Goal: Task Accomplishment & Management: Manage account settings

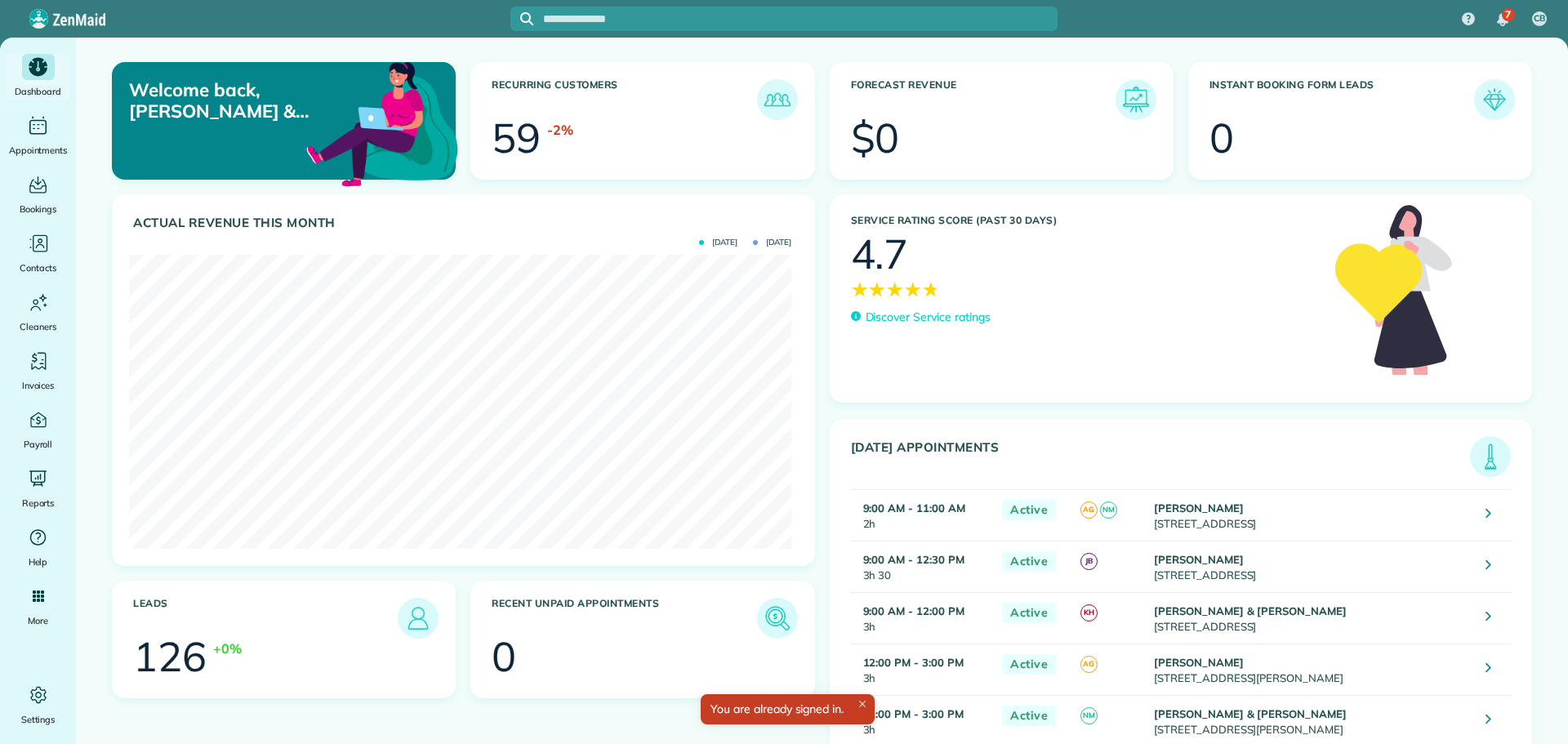
scroll to position [294, 662]
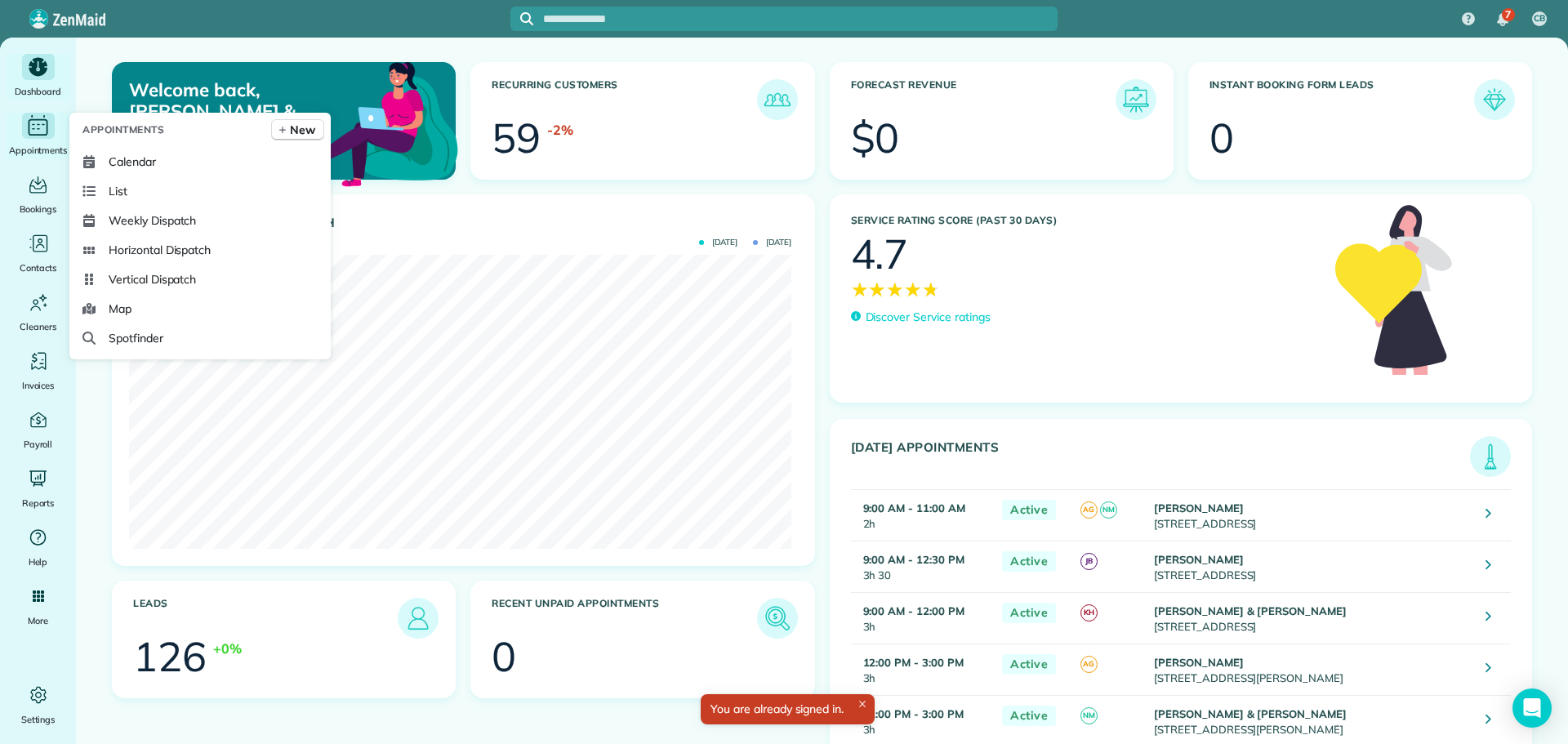
click at [28, 117] on icon "Main" at bounding box center [37, 126] width 25 height 24
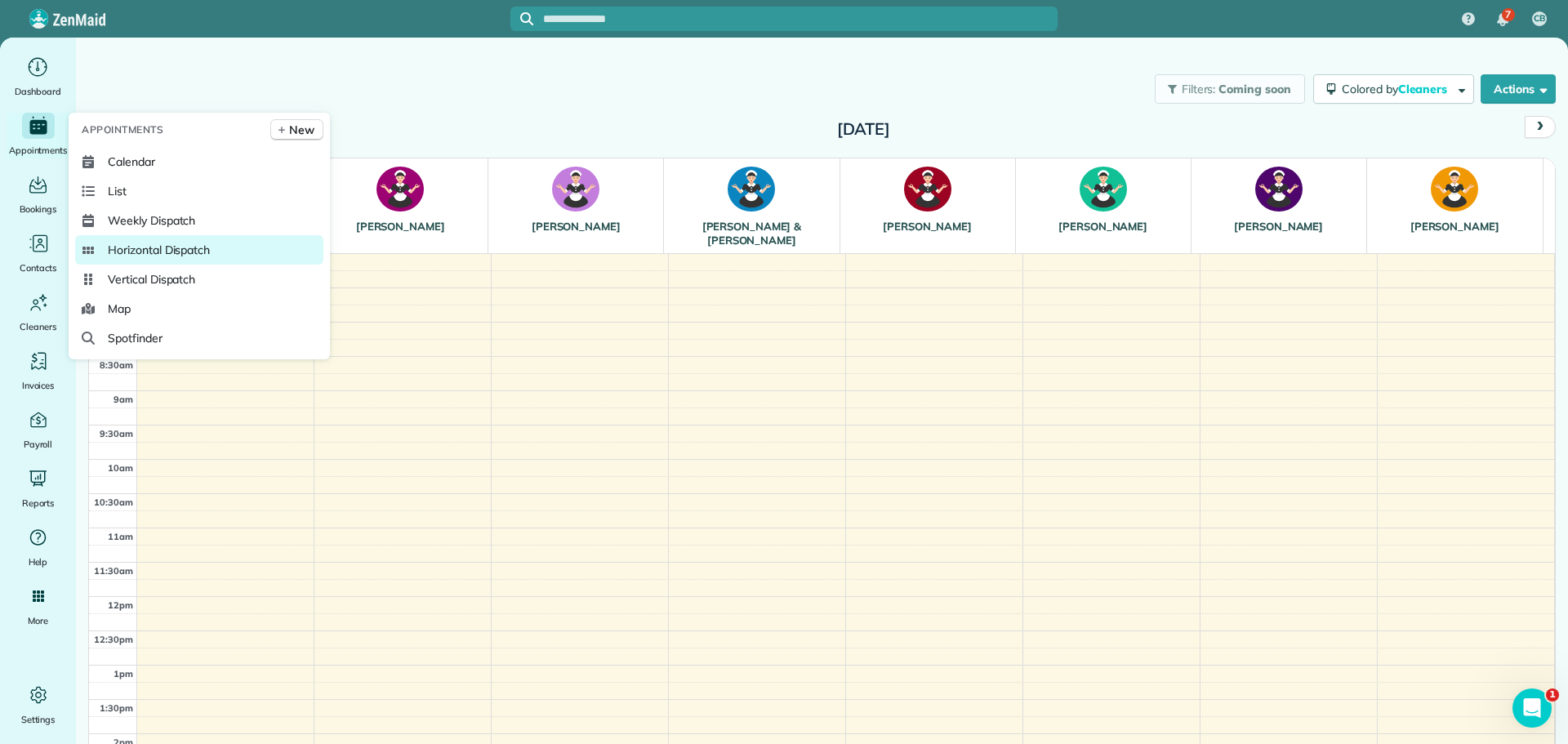
click at [130, 244] on span "Horizontal Dispatch" at bounding box center [158, 249] width 102 height 16
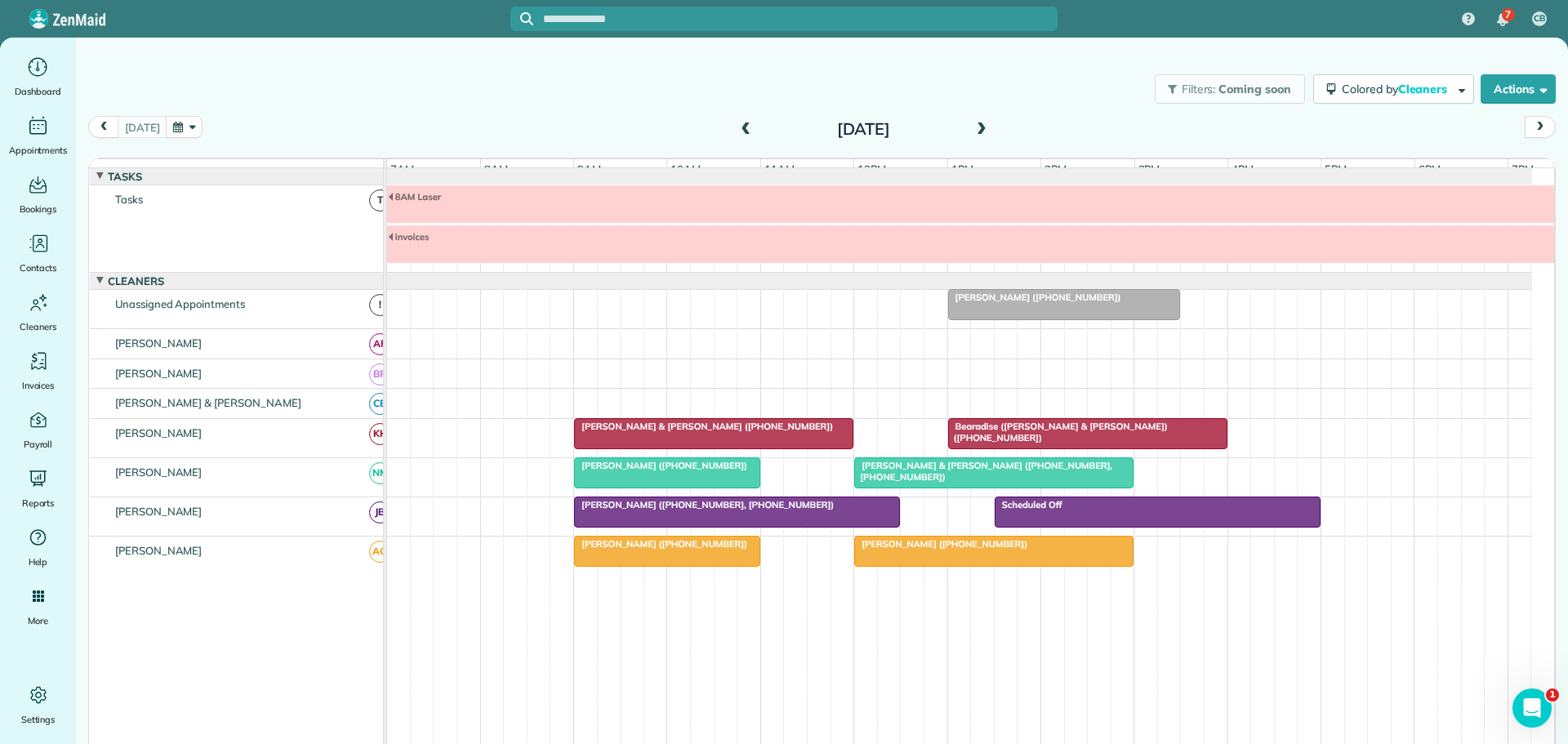
click at [972, 130] on span at bounding box center [981, 129] width 18 height 15
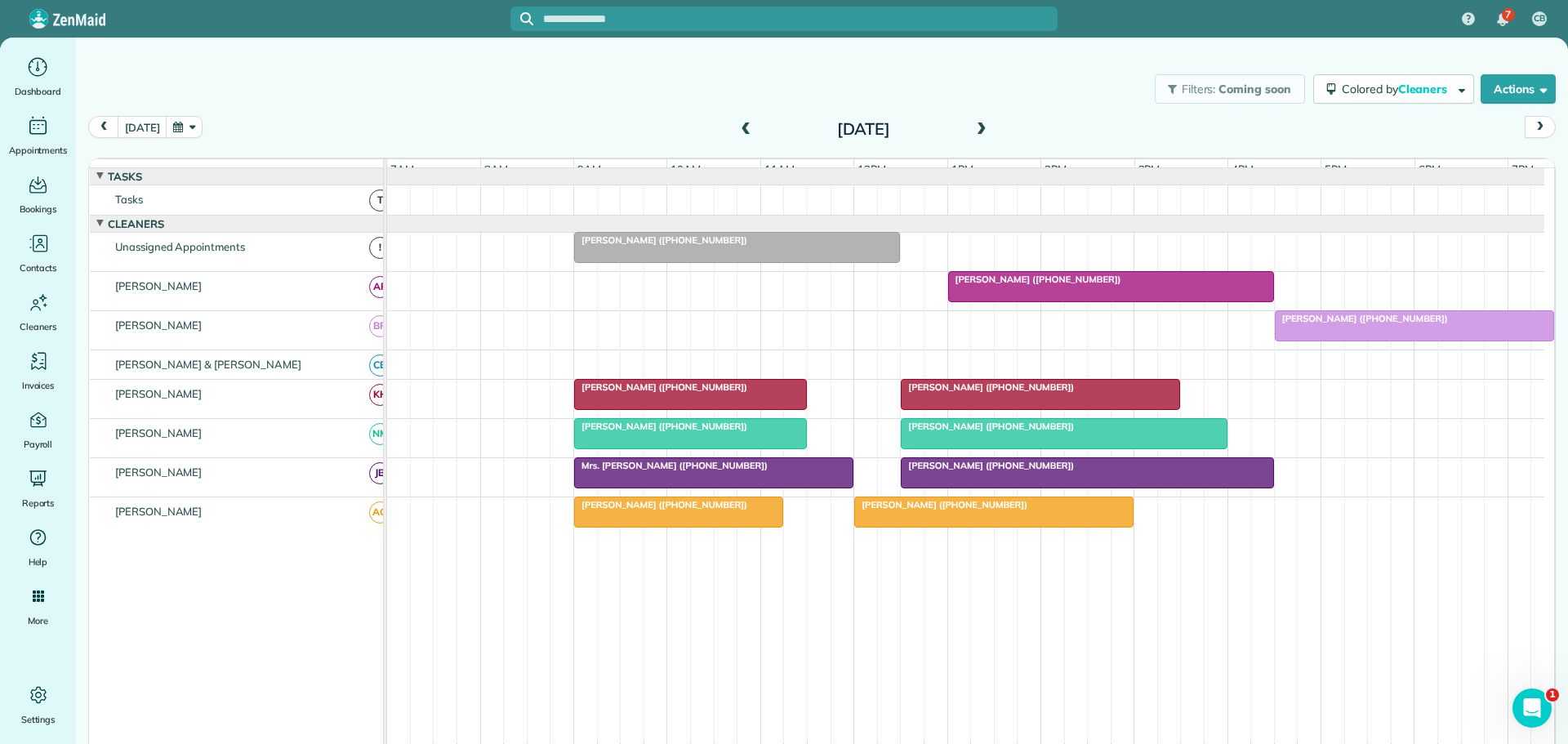
click at [972, 130] on span at bounding box center [981, 129] width 18 height 15
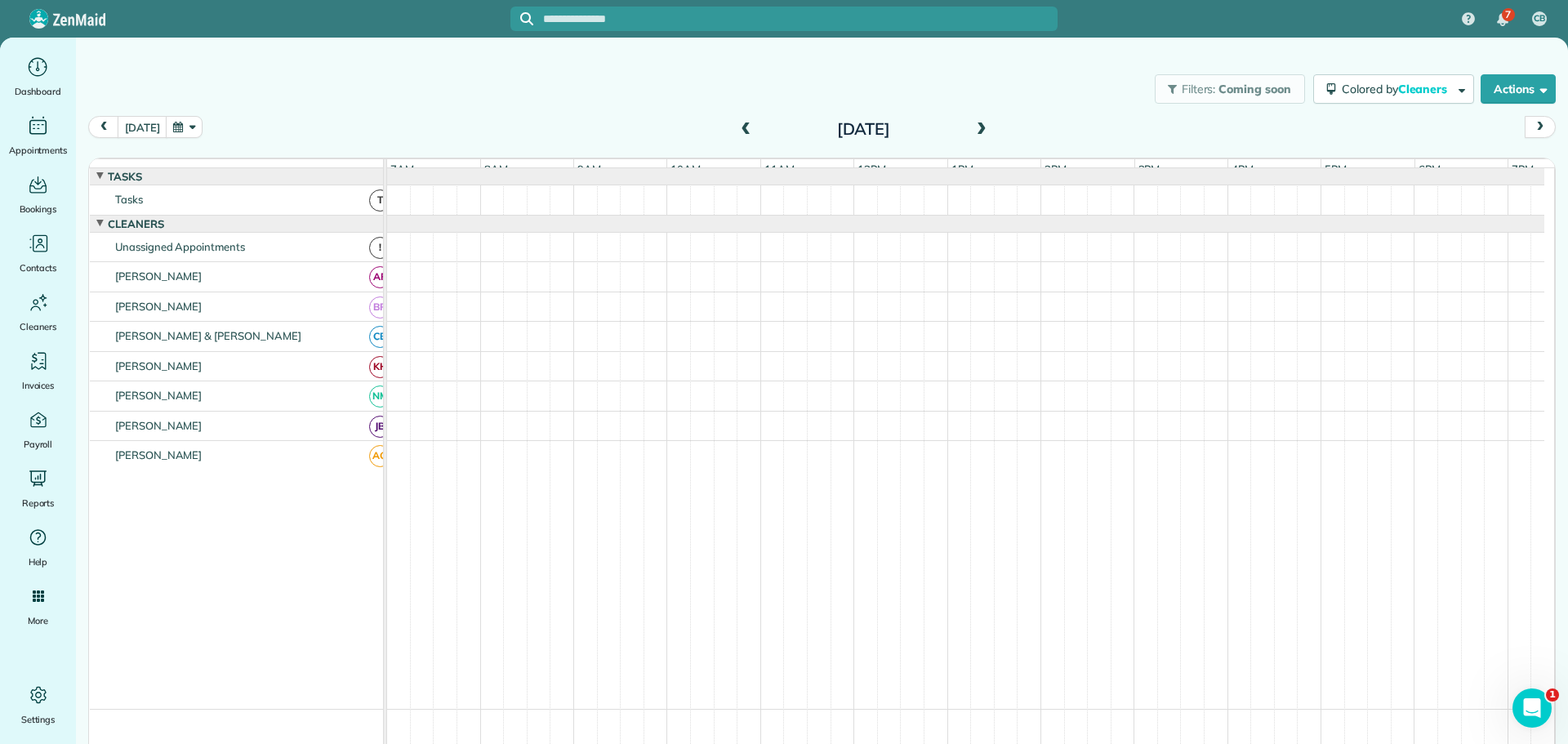
scroll to position [12, 0]
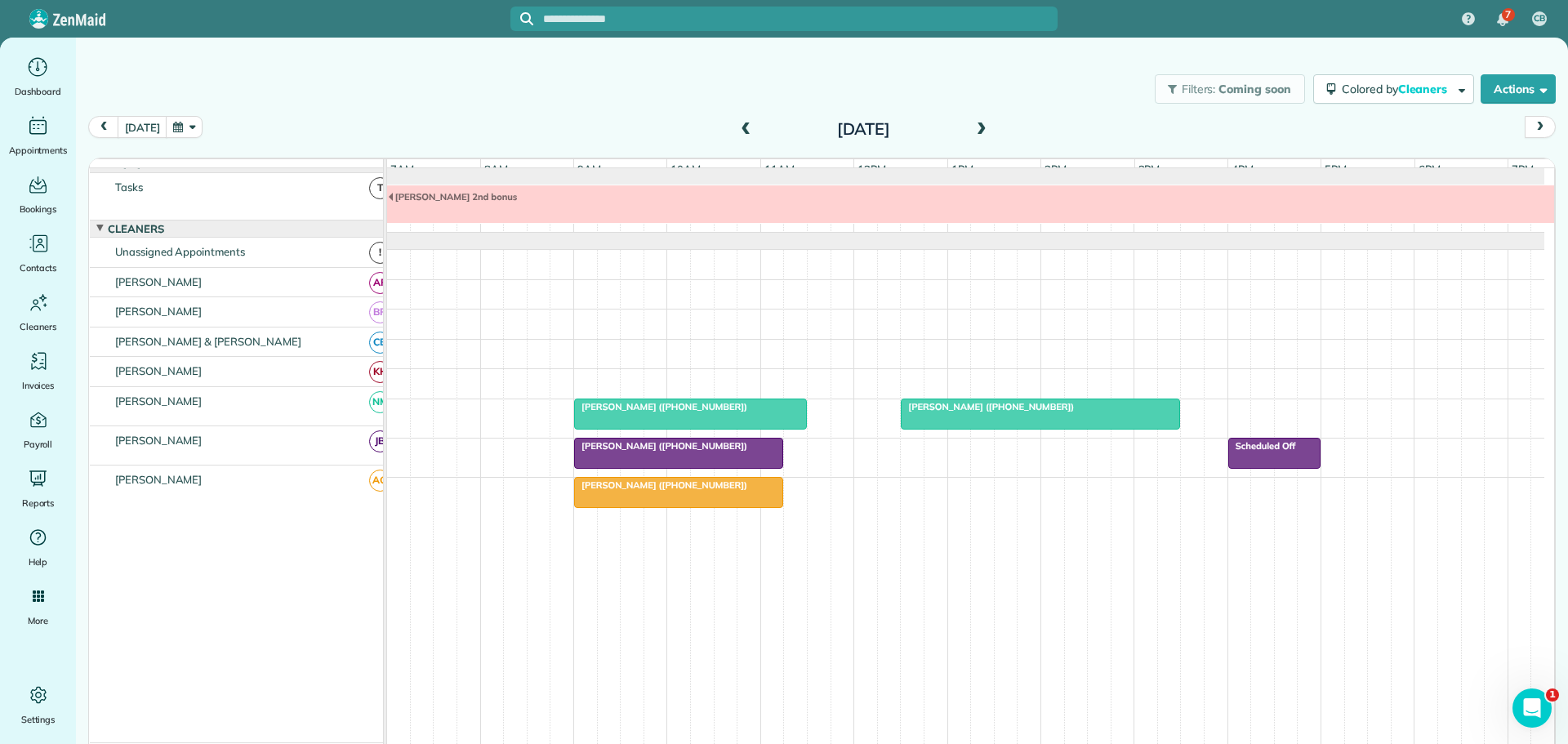
click at [739, 129] on span at bounding box center [745, 129] width 18 height 15
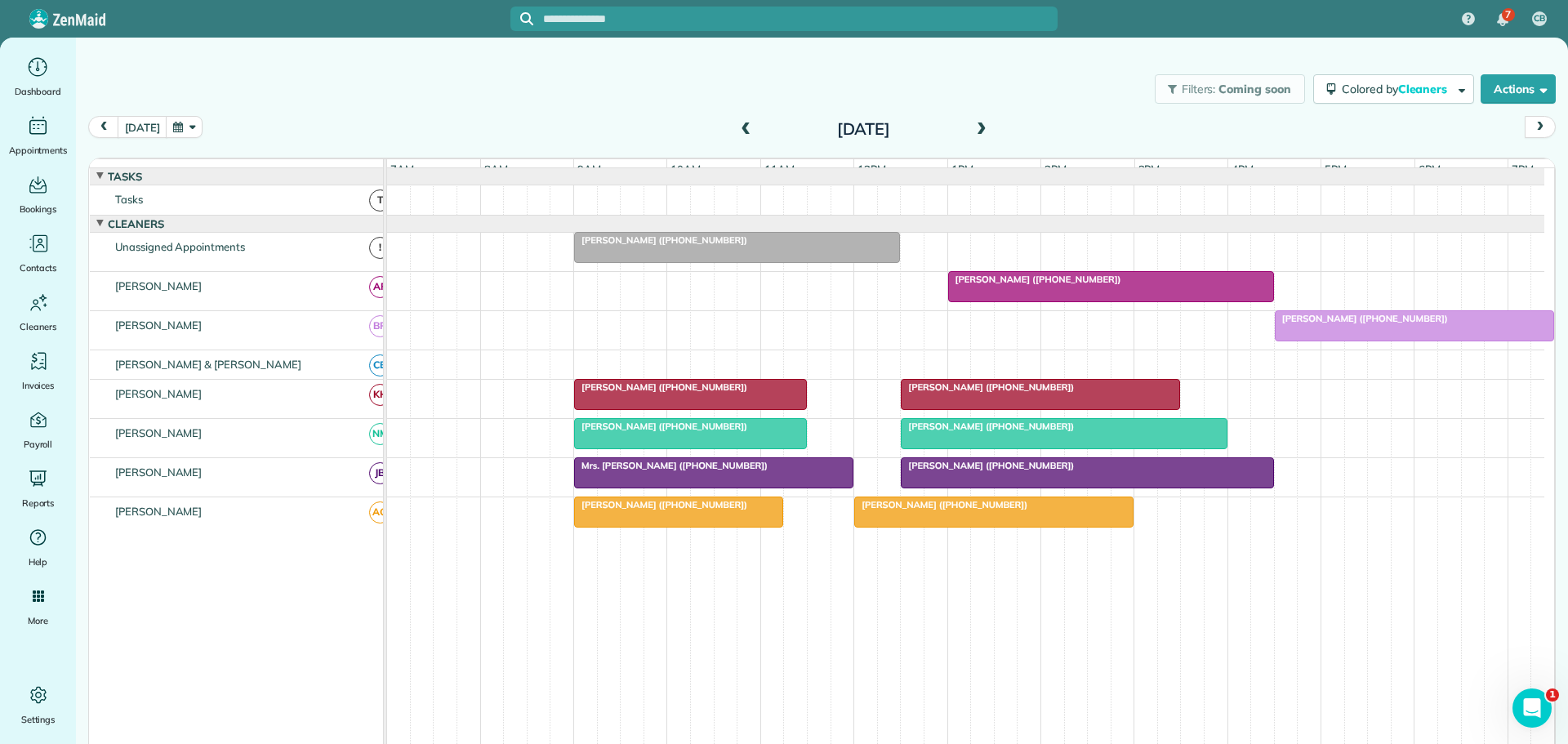
click at [910, 510] on span "[PERSON_NAME] ([PHONE_NUMBER])" at bounding box center [941, 504] width 175 height 11
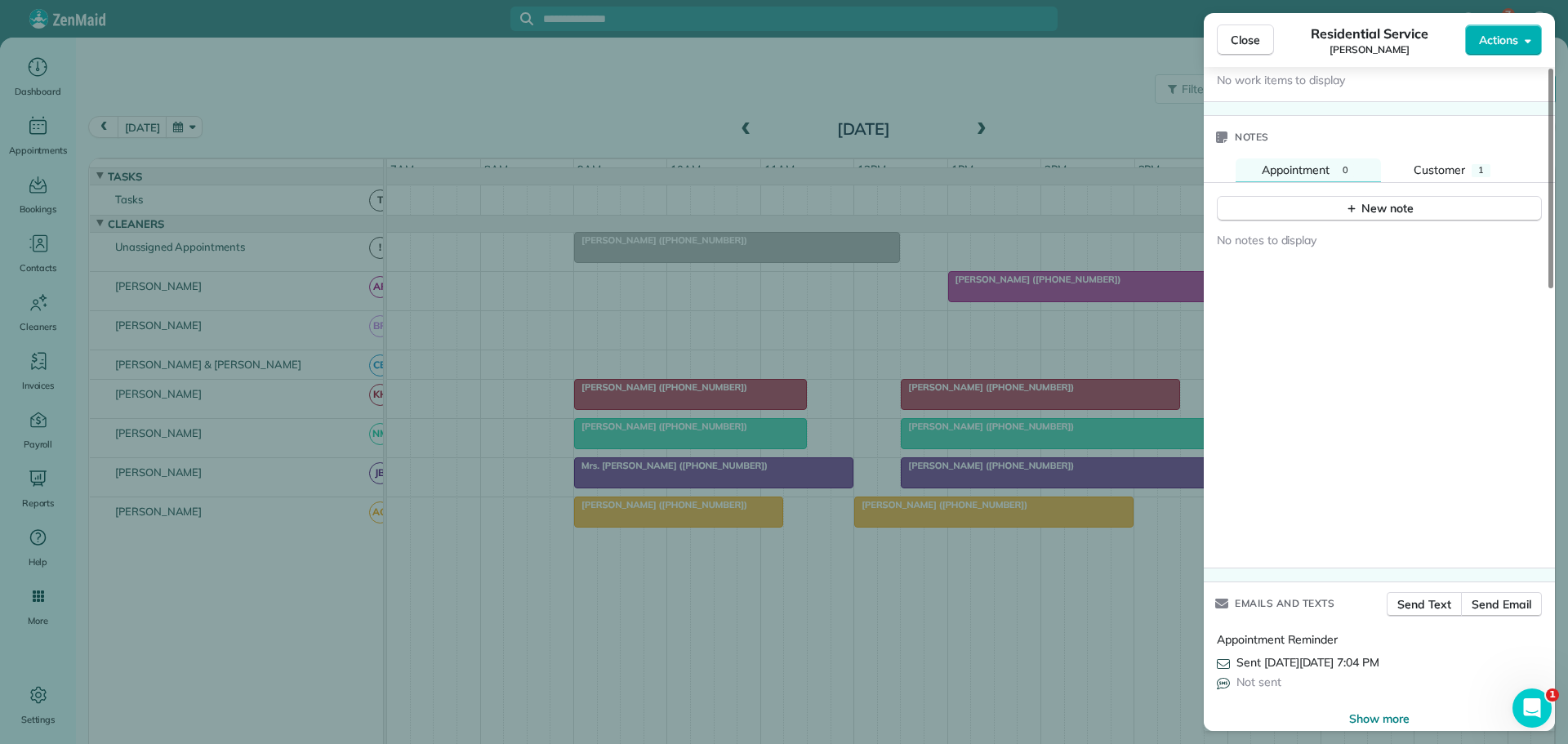
scroll to position [1332, 0]
click at [1379, 707] on span "Show more" at bounding box center [1379, 715] width 61 height 16
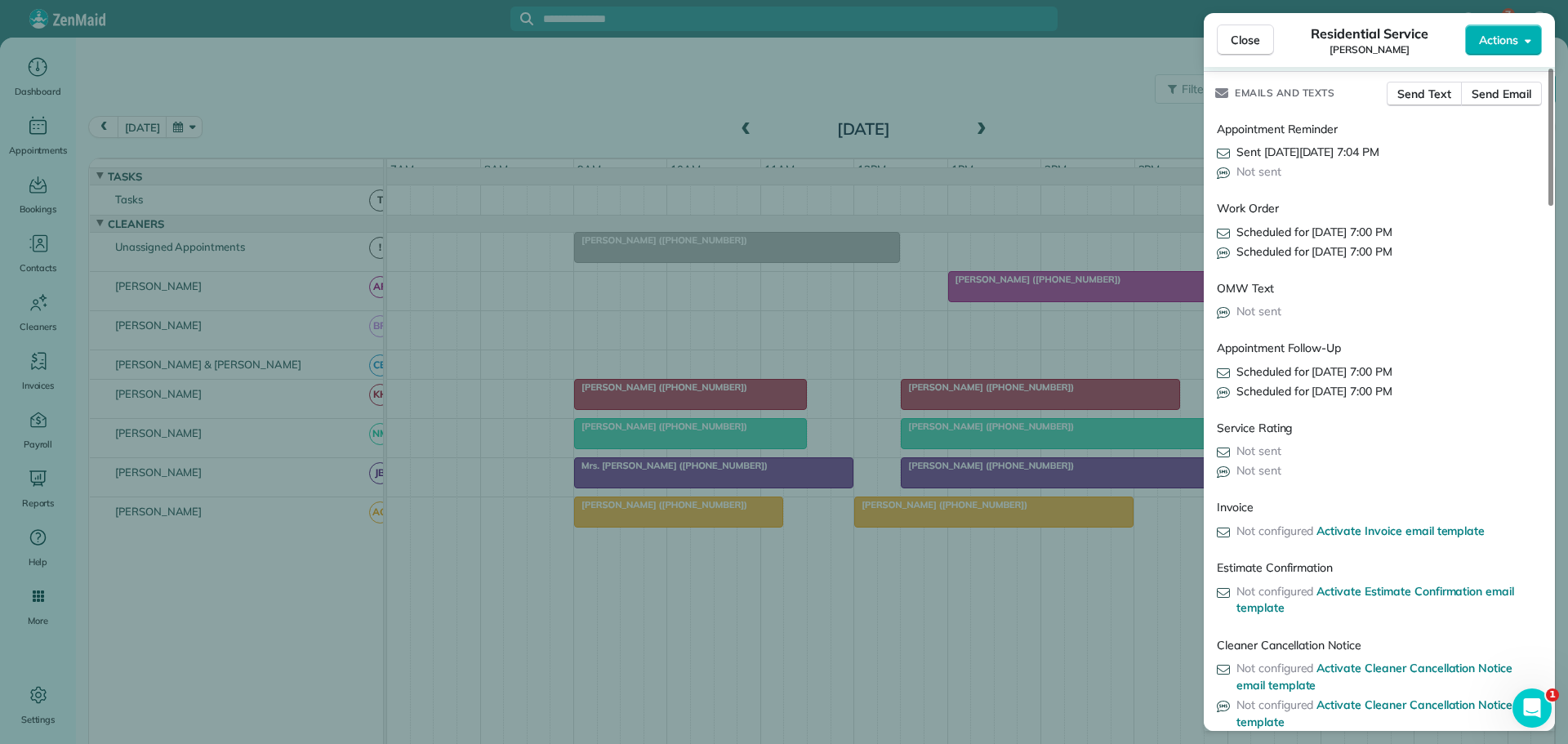
scroll to position [1675, 0]
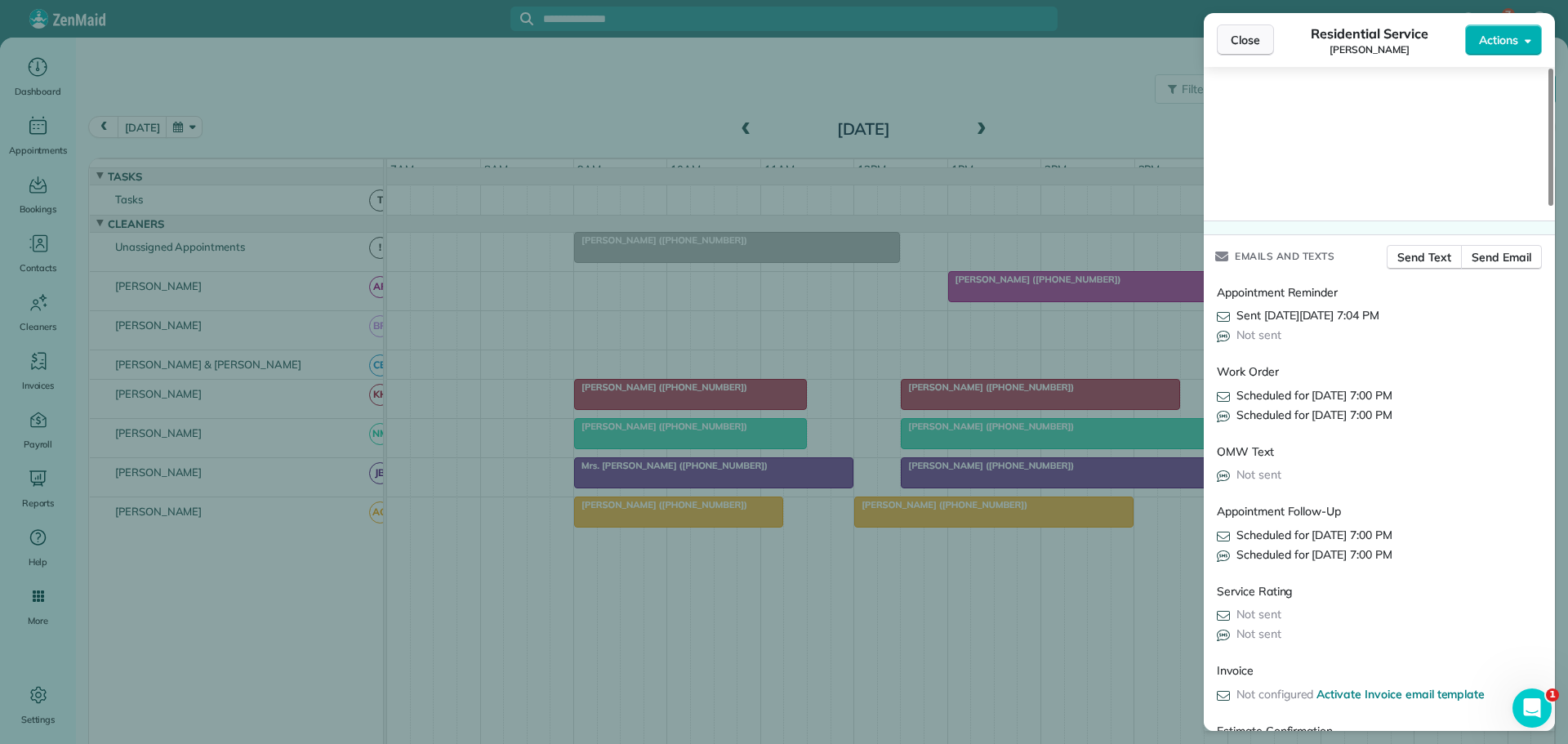
click at [1246, 42] on span "Close" at bounding box center [1245, 40] width 29 height 16
